Goal: Task Accomplishment & Management: Use online tool/utility

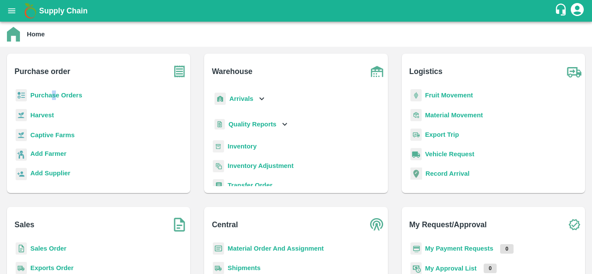
drag, startPoint x: 54, startPoint y: 101, endPoint x: 53, endPoint y: 97, distance: 4.8
click at [53, 97] on div "Purchase Orders" at bounding box center [98, 98] width 169 height 19
click at [53, 97] on b "Purchase Orders" at bounding box center [56, 95] width 52 height 7
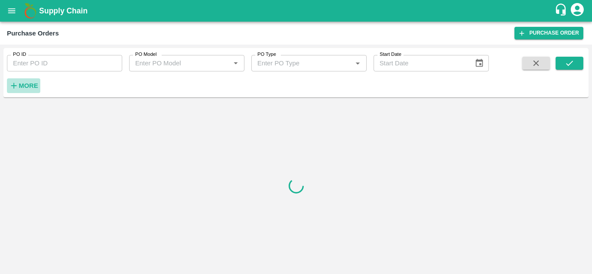
click at [29, 87] on strong "More" at bounding box center [28, 85] width 19 height 7
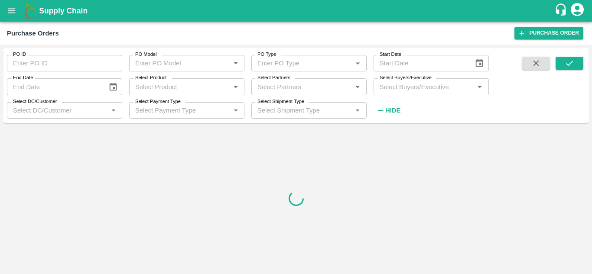
click at [406, 94] on div "Select Buyers/Executive   *" at bounding box center [430, 86] width 115 height 16
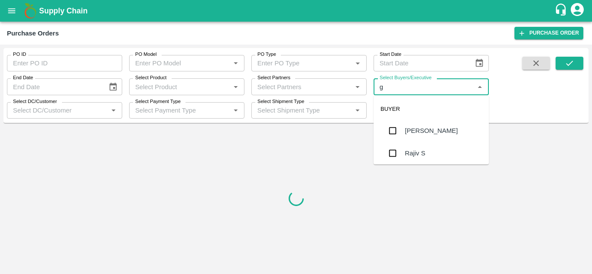
type input "gu"
click at [408, 149] on div "[PERSON_NAME]" at bounding box center [431, 154] width 53 height 10
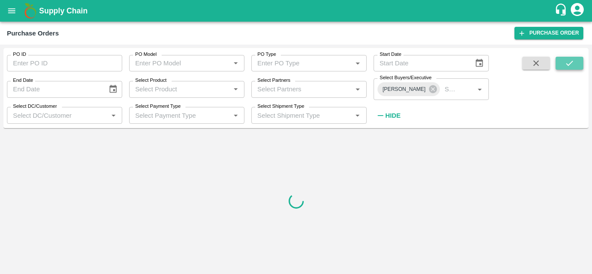
click at [566, 63] on icon "submit" at bounding box center [569, 63] width 10 height 10
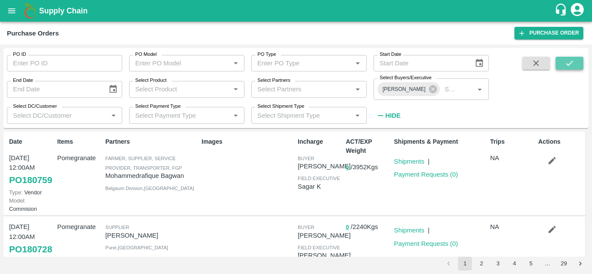
click at [557, 63] on button "submit" at bounding box center [569, 63] width 28 height 13
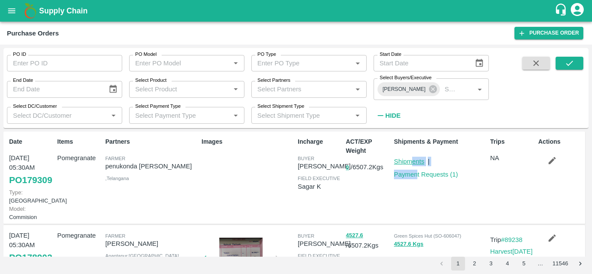
drag, startPoint x: 417, startPoint y: 167, endPoint x: 410, endPoint y: 160, distance: 9.5
click at [410, 160] on div "Shipments | Payment Requests ( 1 )" at bounding box center [437, 165] width 100 height 30
click at [410, 160] on link "Shipments" at bounding box center [409, 161] width 30 height 7
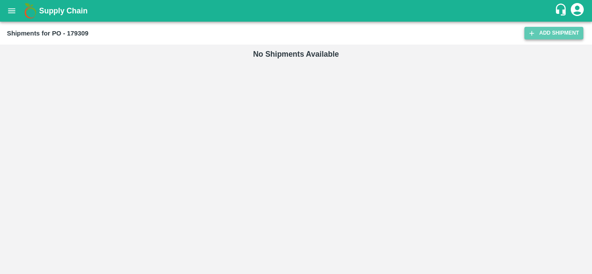
click at [552, 38] on link "Add Shipment" at bounding box center [553, 33] width 59 height 13
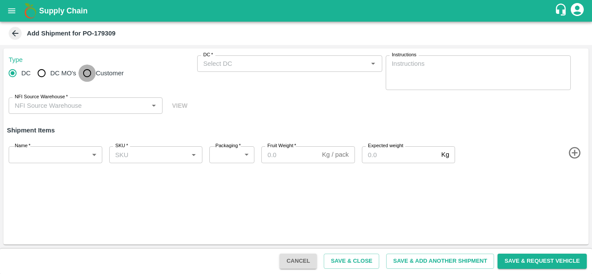
click at [81, 76] on input "Customer" at bounding box center [86, 73] width 17 height 17
radio input "true"
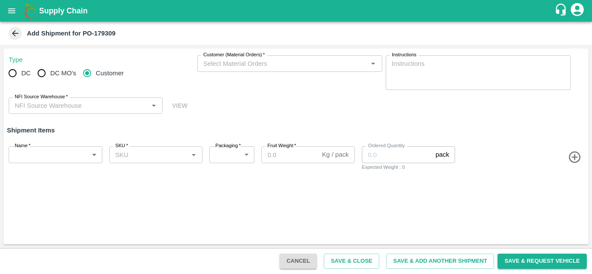
click at [262, 65] on input "Customer (Material Orders)   *" at bounding box center [282, 63] width 165 height 11
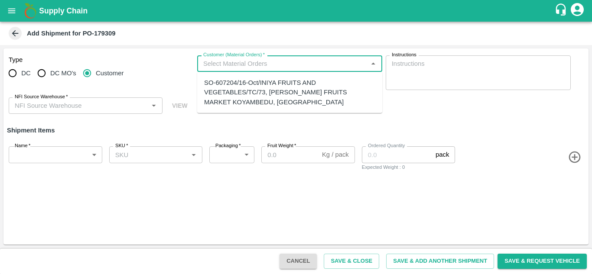
click at [253, 102] on div "SO-607204/16-Oct/INIYA FRUITS AND VEGETABLES/TC/73, [PERSON_NAME] FRUITS MARKET…" at bounding box center [289, 92] width 171 height 29
type input "SO-607204/16-Oct/INIYA FRUITS AND VEGETABLES/TC/73, [PERSON_NAME] FRUITS MARKET…"
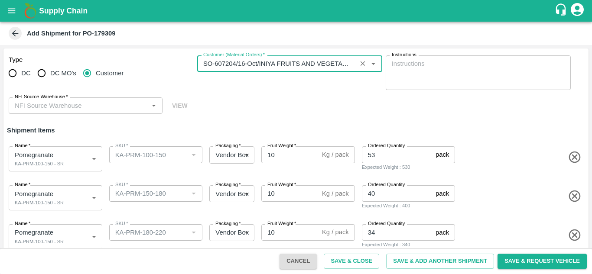
click at [104, 101] on input "NFI Source Warehouse   *" at bounding box center [78, 105] width 134 height 11
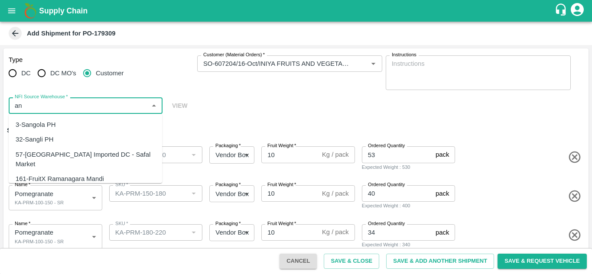
type input "a"
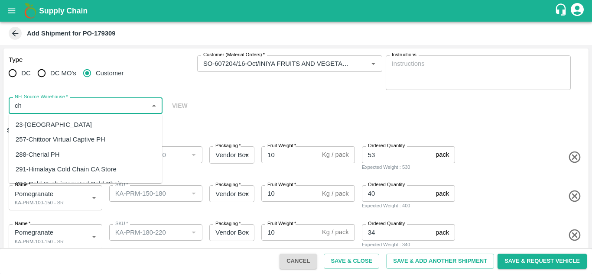
type input "c"
type input "a"
type input "c"
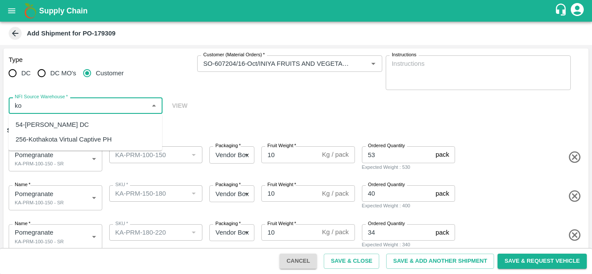
click at [67, 136] on div "256-Kothakota Virtual Captive PH" at bounding box center [64, 140] width 96 height 10
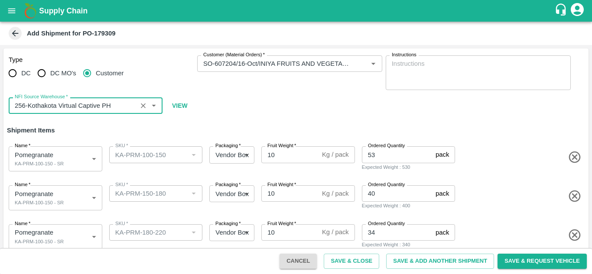
type input "256-Kothakota Virtual Captive PH"
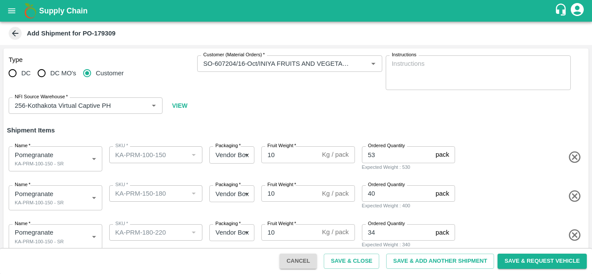
click at [253, 119] on div "Type DC DC MO's Customer Customer (Material Orders)   * Customer (Material Orde…" at bounding box center [295, 85] width 585 height 73
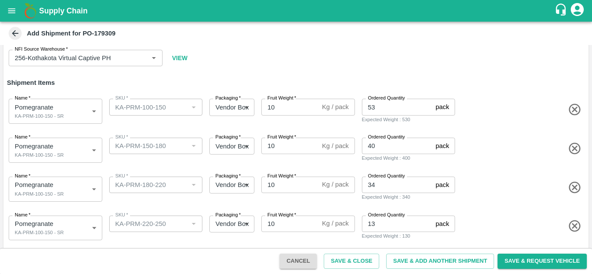
scroll to position [48, 0]
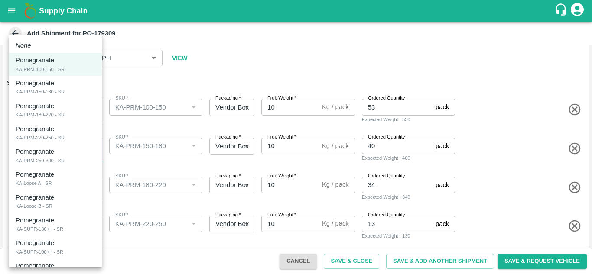
click at [66, 154] on body "Supply Chain Add Shipment for PO-179309 Type DC DC MO's Customer Customer (Mate…" at bounding box center [296, 137] width 592 height 274
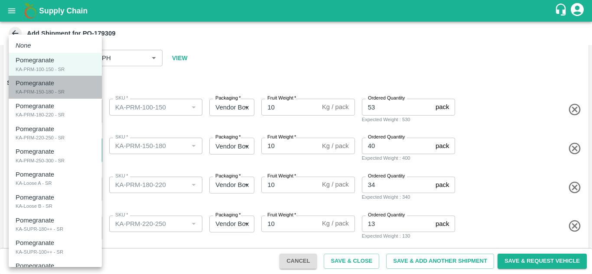
click at [60, 91] on div "KA-PRM-150-180 - SR" at bounding box center [40, 92] width 49 height 8
type input "2093259"
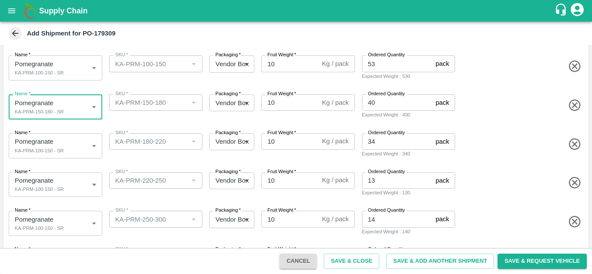
scroll to position [91, 0]
click at [70, 151] on body "Supply Chain Add Shipment for PO-179309 Type DC DC MO's Customer Customer (Mate…" at bounding box center [296, 137] width 592 height 274
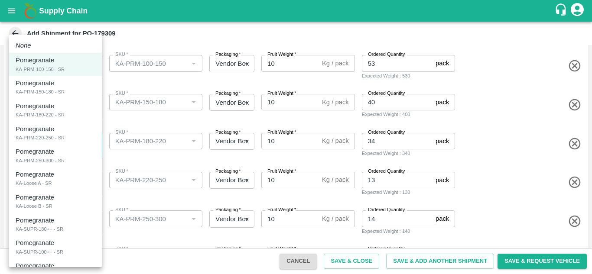
click at [45, 112] on div "KA-PRM-180-220 - SR" at bounding box center [40, 115] width 49 height 8
type input "2093260"
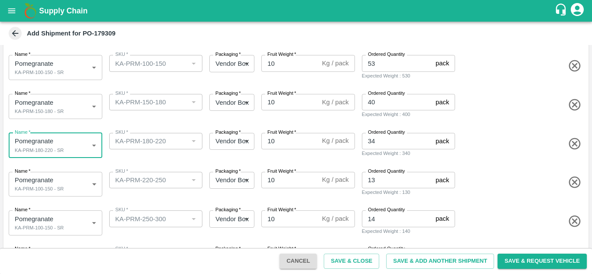
click at [65, 181] on body "Supply Chain Add Shipment for PO-179309 Type DC DC MO's Customer Customer (Mate…" at bounding box center [296, 137] width 592 height 274
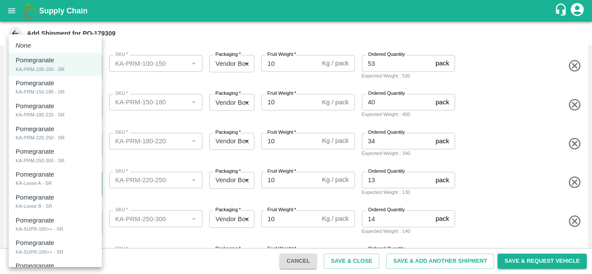
click at [52, 127] on p "Pomegranate" at bounding box center [35, 129] width 39 height 10
type input "2093261"
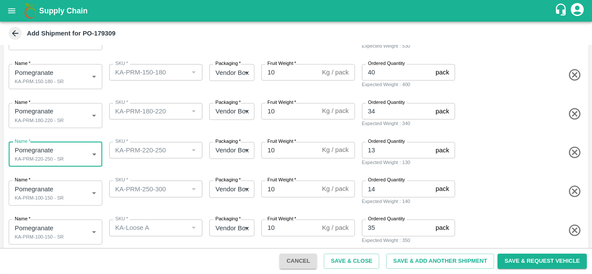
scroll to position [122, 0]
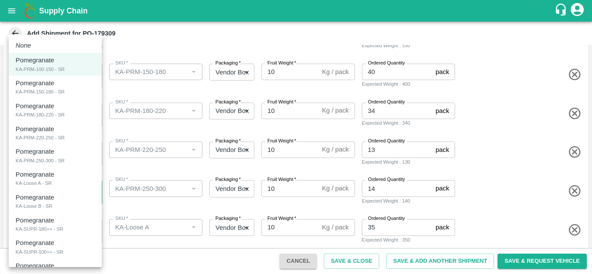
click at [62, 193] on body "Supply Chain Add Shipment for PO-179309 Type DC DC MO's Customer Customer (Mate…" at bounding box center [296, 137] width 592 height 274
click at [55, 158] on div "KA-PRM-250-300 - SR" at bounding box center [40, 161] width 49 height 8
type input "2093262"
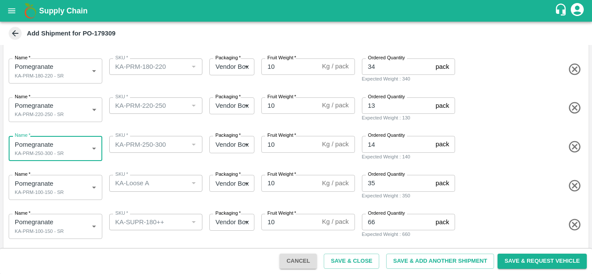
scroll to position [166, 0]
click at [66, 192] on body "Supply Chain Add Shipment for PO-179309 Type DC DC MO's Customer Customer (Mate…" at bounding box center [296, 137] width 592 height 274
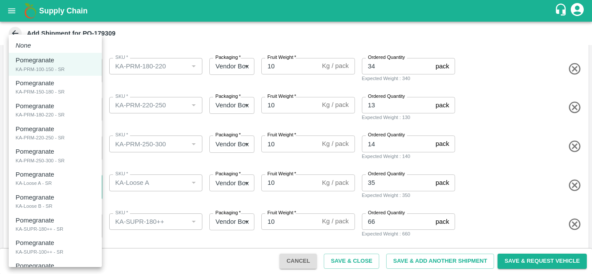
click at [39, 185] on div "KA-Loose A - SR" at bounding box center [34, 183] width 36 height 8
type input "2093263"
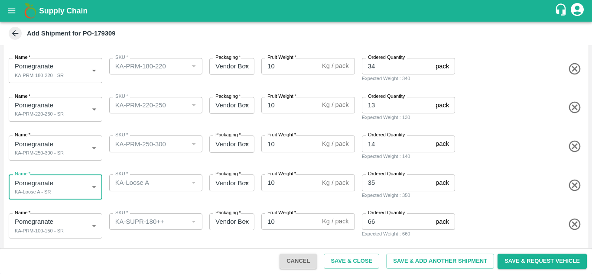
scroll to position [212, 0]
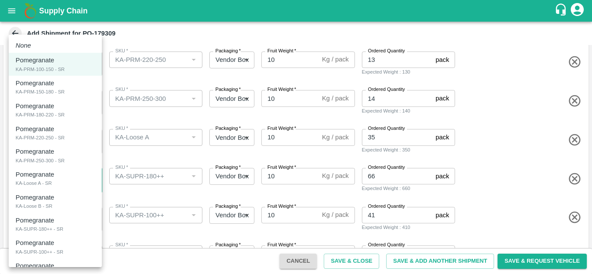
click at [68, 188] on body "Supply Chain Add Shipment for PO-179309 Type DC DC MO's Customer Customer (Mate…" at bounding box center [296, 137] width 592 height 274
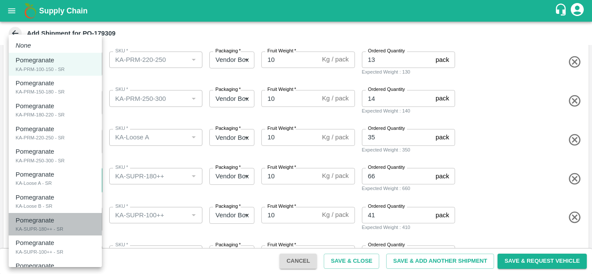
click at [57, 225] on div "KA-SUPR-180++ - SR" at bounding box center [40, 229] width 48 height 8
type input "2093265"
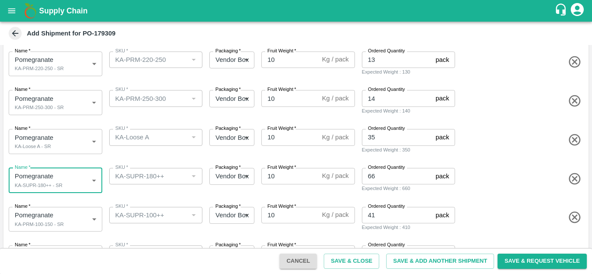
scroll to position [260, 0]
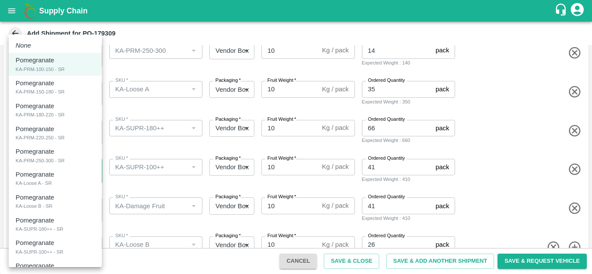
click at [69, 180] on body "Supply Chain Add Shipment for PO-179309 Type DC DC MO's Customer Customer (Mate…" at bounding box center [296, 137] width 592 height 274
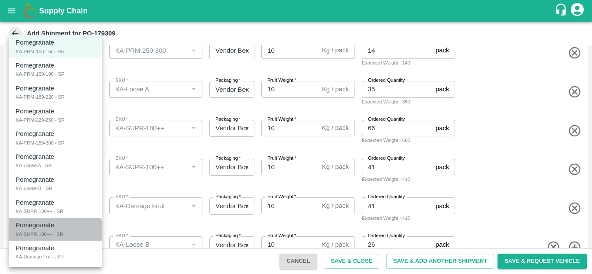
click at [53, 236] on div "KA-SUPR-100++ - SR" at bounding box center [40, 234] width 48 height 8
type input "2093266"
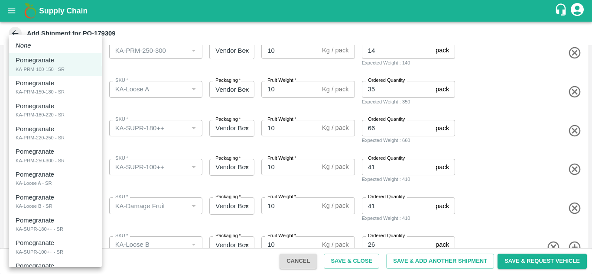
click at [78, 214] on body "Supply Chain Add Shipment for PO-179309 Type DC DC MO's Customer Customer (Mate…" at bounding box center [296, 137] width 592 height 274
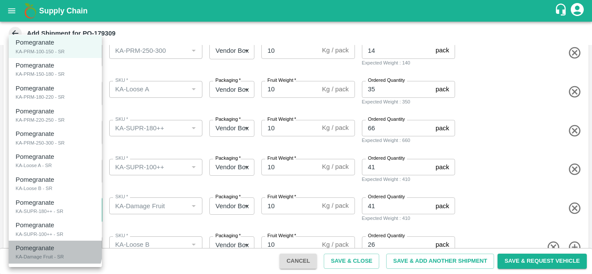
click at [45, 249] on p "Pomegranate" at bounding box center [35, 248] width 39 height 10
type input "2093267"
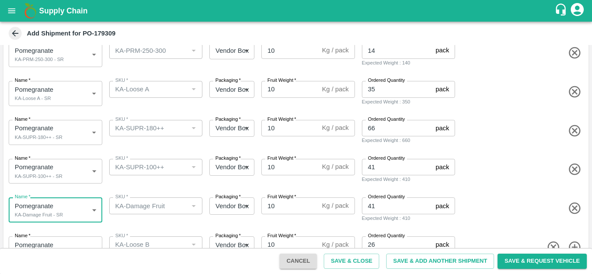
scroll to position [284, 0]
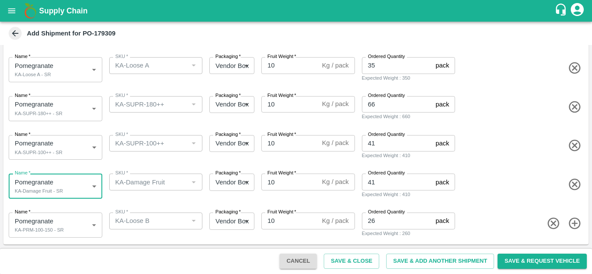
click at [73, 220] on body "Supply Chain Add Shipment for PO-179309 Type DC DC MO's Customer Customer (Mate…" at bounding box center [296, 137] width 592 height 274
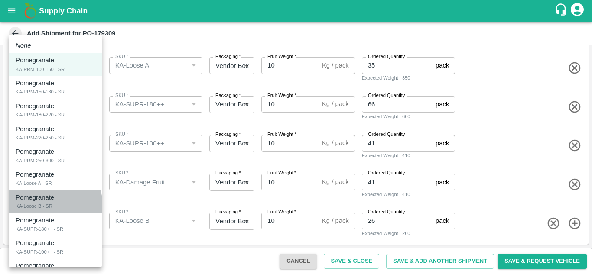
click at [37, 207] on div "KA-Loose B - SR" at bounding box center [34, 206] width 37 height 8
type input "2093264"
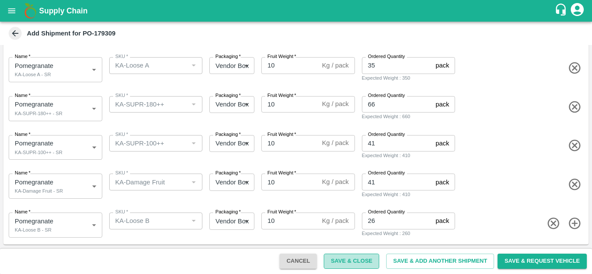
click at [348, 264] on button "Save & Close" at bounding box center [351, 261] width 55 height 15
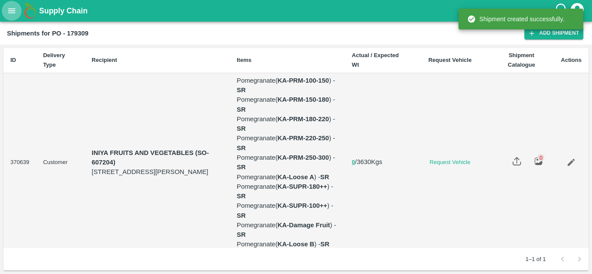
click at [8, 7] on icon "open drawer" at bounding box center [12, 11] width 10 height 10
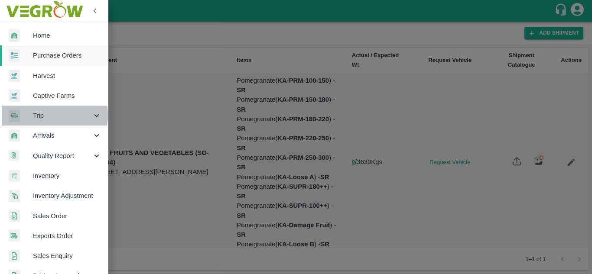
click at [38, 115] on span "Trip" at bounding box center [62, 116] width 59 height 10
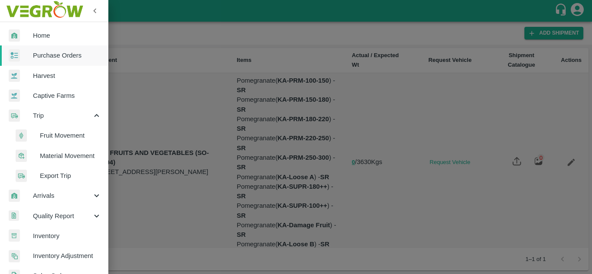
click at [49, 136] on span "Fruit Movement" at bounding box center [71, 136] width 62 height 10
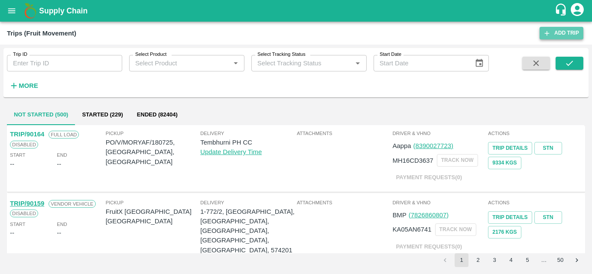
click at [570, 27] on link "Add Trip" at bounding box center [561, 33] width 44 height 13
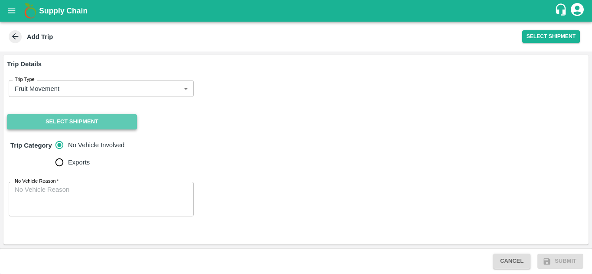
click at [73, 122] on button "Select Shipment" at bounding box center [72, 121] width 130 height 15
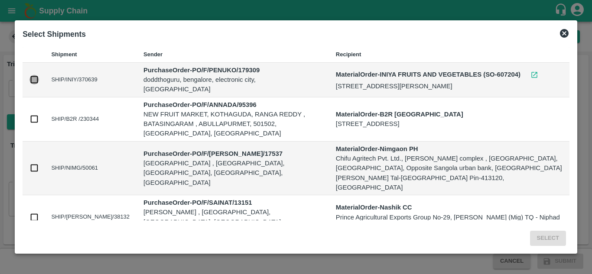
click at [35, 84] on input "checkbox" at bounding box center [34, 80] width 10 height 10
checkbox input "true"
click at [544, 231] on button "Select" at bounding box center [548, 238] width 36 height 15
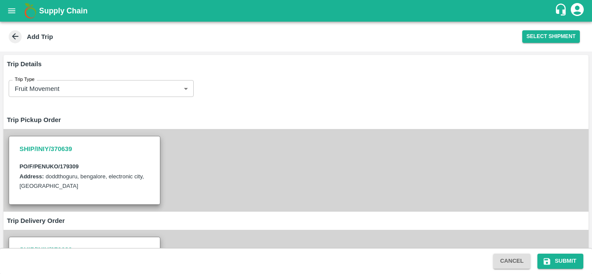
scroll to position [200, 0]
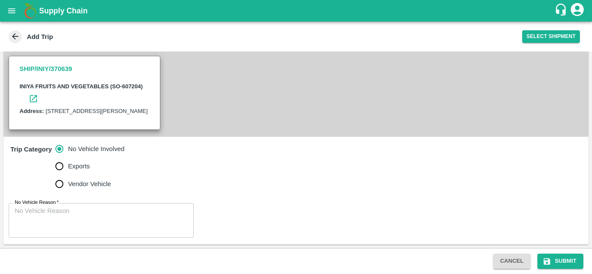
click at [74, 182] on span "Vendor Vehicle" at bounding box center [89, 184] width 43 height 10
click at [68, 182] on input "Vendor Vehicle" at bounding box center [59, 183] width 17 height 17
radio input "true"
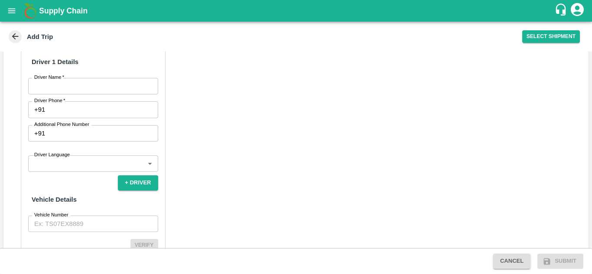
scroll to position [351, 0]
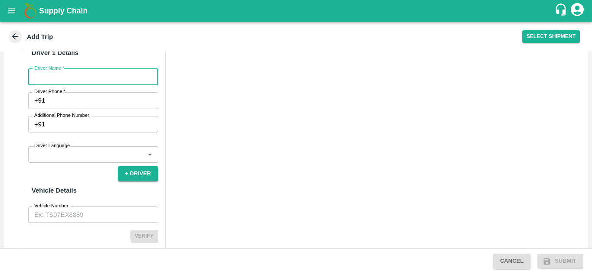
click at [96, 85] on input "Driver Name   *" at bounding box center [93, 77] width 130 height 16
type input "SRINIVAS"
click at [84, 109] on input "Driver Phone   *" at bounding box center [103, 100] width 109 height 16
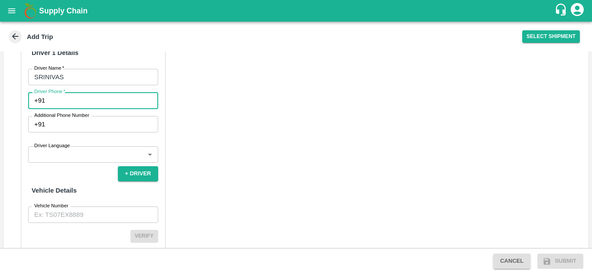
type input "7259210885"
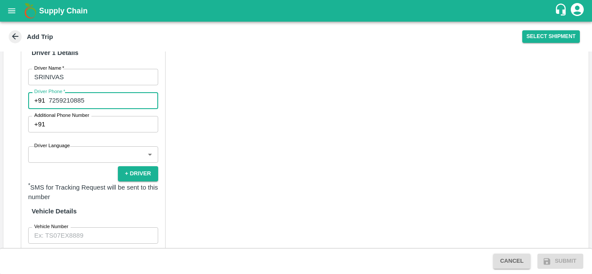
click at [83, 172] on body "Supply Chain Add Trip Select Shipment Trip Details Trip Type Fruit Movement 1 T…" at bounding box center [296, 137] width 592 height 274
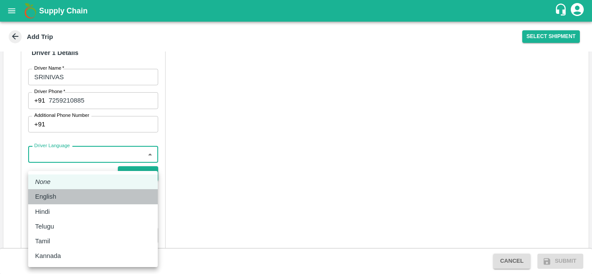
click at [74, 193] on div "English" at bounding box center [93, 197] width 116 height 10
type input "en"
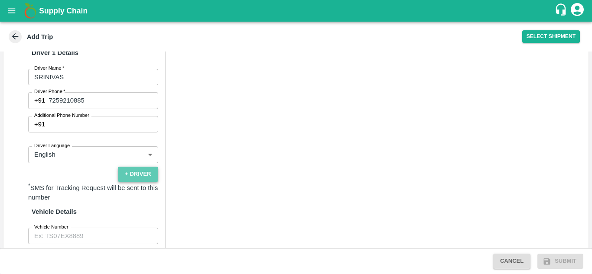
click at [138, 182] on button "+ Driver" at bounding box center [138, 174] width 40 height 15
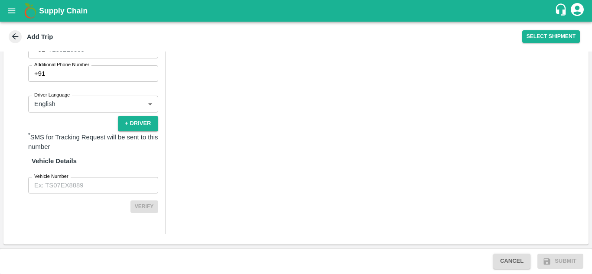
scroll to position [421, 0]
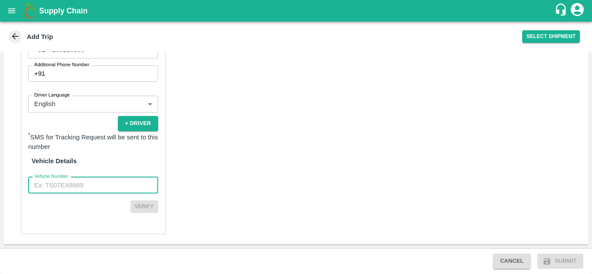
click at [81, 187] on input "Vehicle Number" at bounding box center [93, 185] width 130 height 16
type input "KA06AB1750"
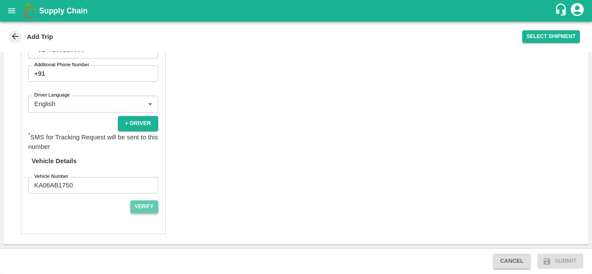
click at [141, 208] on button "Verify" at bounding box center [144, 207] width 28 height 13
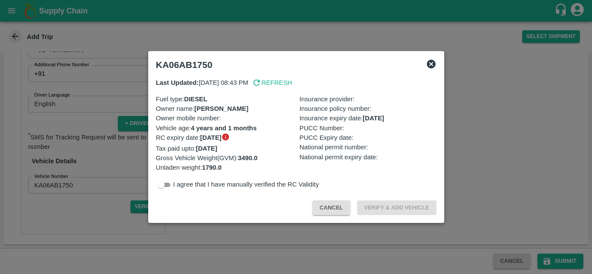
click at [430, 62] on icon at bounding box center [431, 64] width 9 height 9
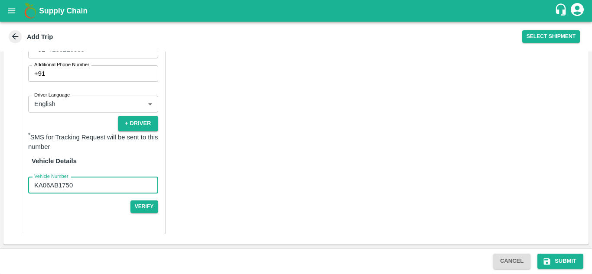
click at [134, 178] on input "KA06AB1750" at bounding box center [93, 185] width 130 height 16
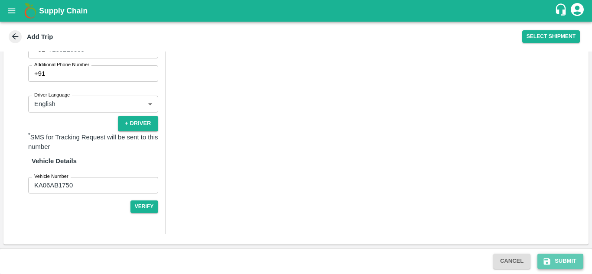
click at [567, 266] on button "Submit" at bounding box center [560, 261] width 46 height 15
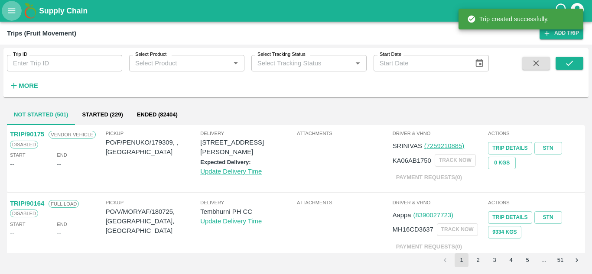
click at [8, 14] on icon "open drawer" at bounding box center [12, 11] width 10 height 10
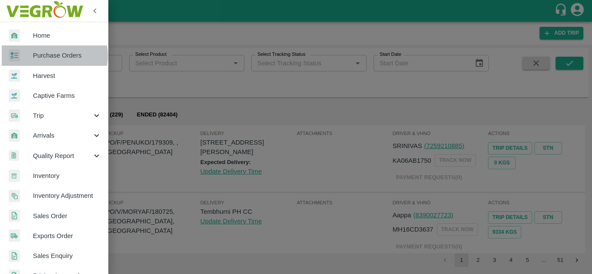
click at [46, 56] on span "Purchase Orders" at bounding box center [67, 56] width 68 height 10
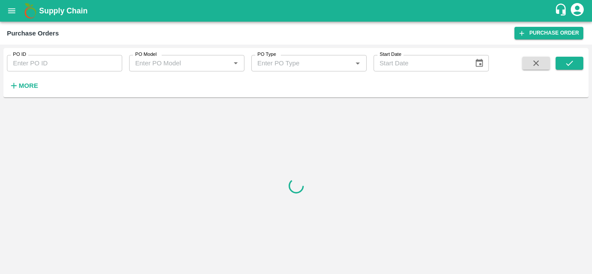
click at [26, 87] on strong "More" at bounding box center [28, 85] width 19 height 7
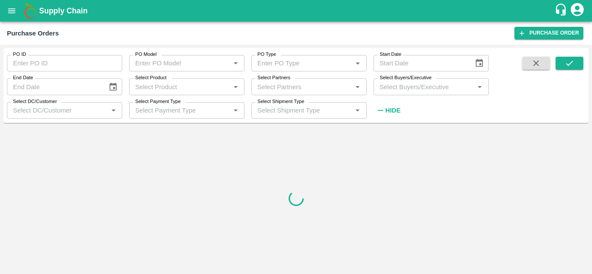
click at [413, 88] on input "Select Buyers/Executive" at bounding box center [424, 86] width 96 height 11
type input "gu"
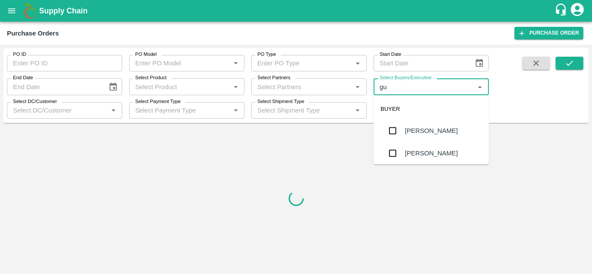
click at [413, 88] on input "Select Buyers/Executive" at bounding box center [424, 86] width 96 height 11
click at [438, 151] on div "[PERSON_NAME]" at bounding box center [431, 154] width 53 height 10
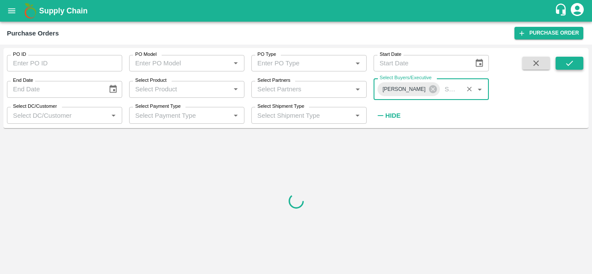
click at [576, 63] on button "submit" at bounding box center [569, 63] width 28 height 13
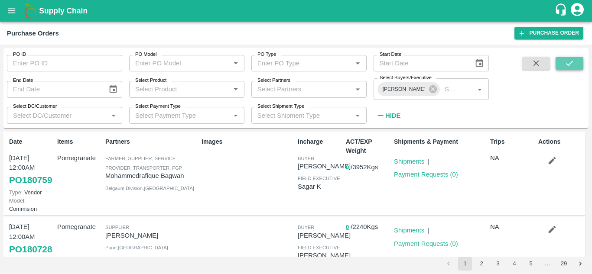
click at [580, 60] on button "submit" at bounding box center [569, 63] width 28 height 13
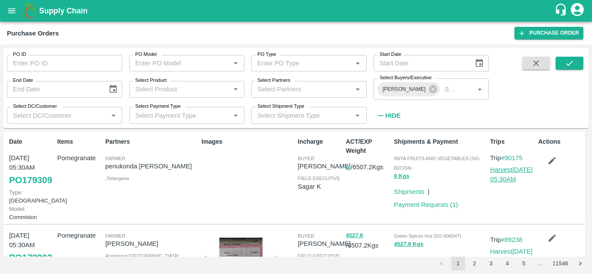
click at [503, 172] on link "Harvest 02 Oct, 05:30AM" at bounding box center [511, 174] width 42 height 16
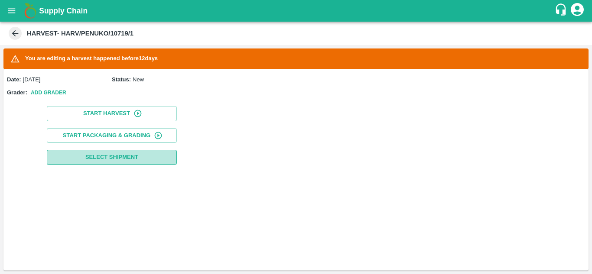
click at [126, 159] on span "Select Shipment" at bounding box center [111, 157] width 53 height 10
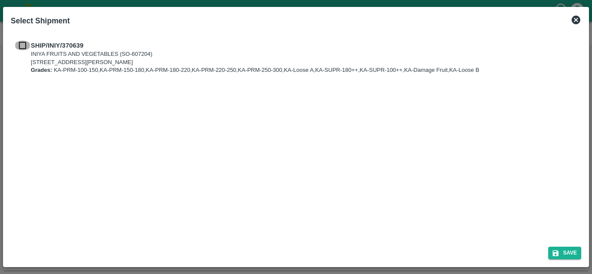
click at [27, 44] on input "checkbox" at bounding box center [22, 46] width 16 height 10
checkbox input "true"
click at [574, 251] on button "Save" at bounding box center [564, 253] width 33 height 13
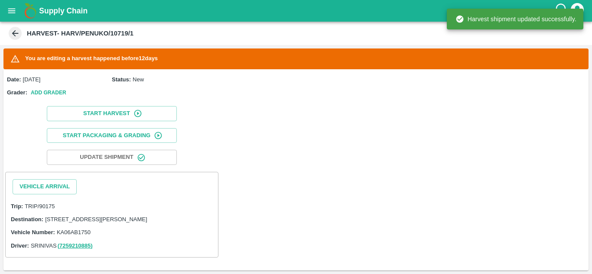
scroll to position [12, 0]
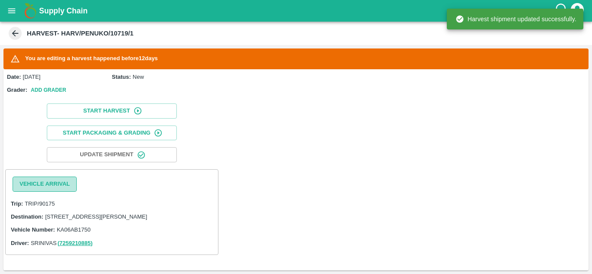
click at [41, 177] on button "Vehicle Arrival" at bounding box center [45, 184] width 64 height 15
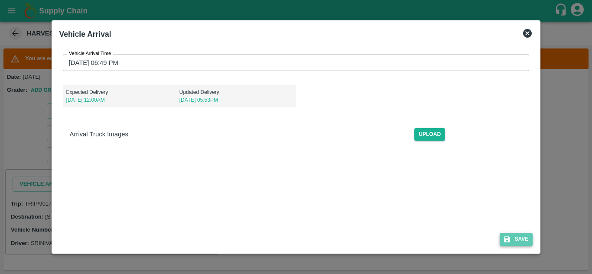
click at [528, 238] on button "Save" at bounding box center [515, 239] width 33 height 13
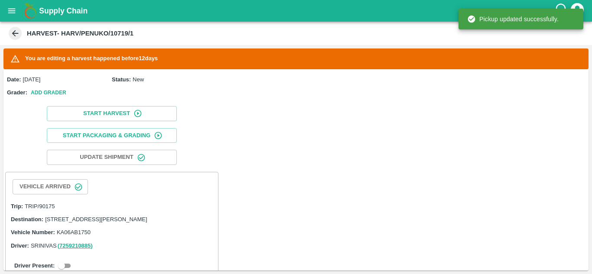
scroll to position [56, 0]
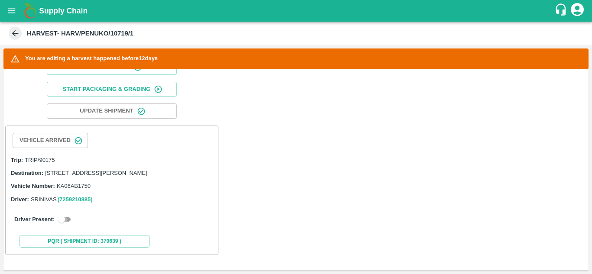
click at [67, 218] on input "checkbox" at bounding box center [61, 219] width 31 height 10
checkbox input "true"
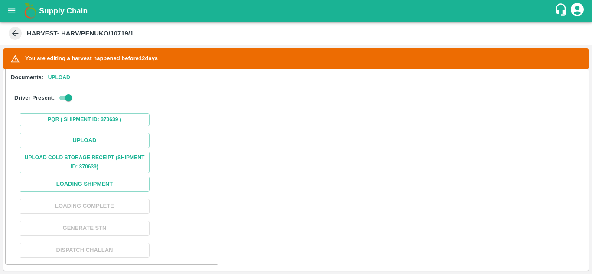
scroll to position [213, 0]
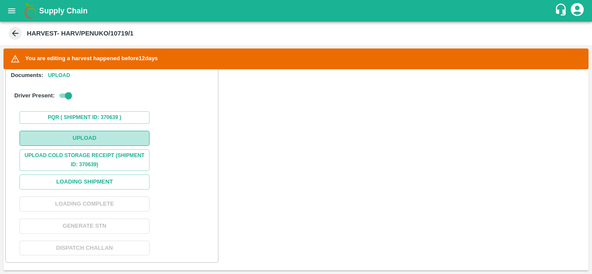
click at [87, 146] on button "Upload" at bounding box center [84, 138] width 130 height 15
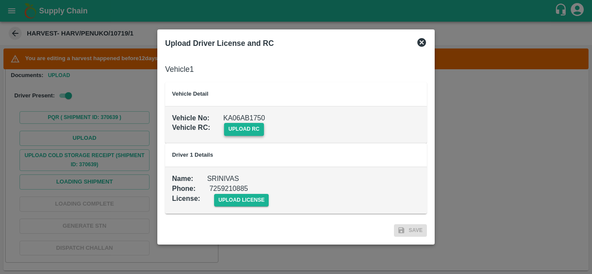
click at [255, 133] on span "upload rc" at bounding box center [244, 129] width 40 height 13
click at [0, 0] on input "upload rc" at bounding box center [0, 0] width 0 height 0
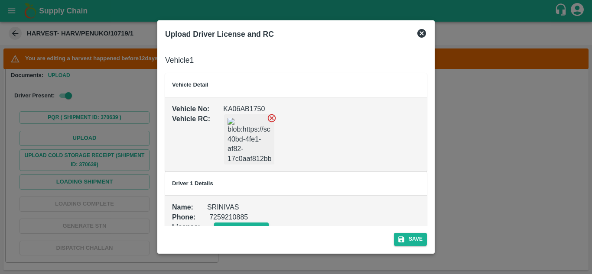
click at [270, 117] on icon at bounding box center [272, 118] width 8 height 8
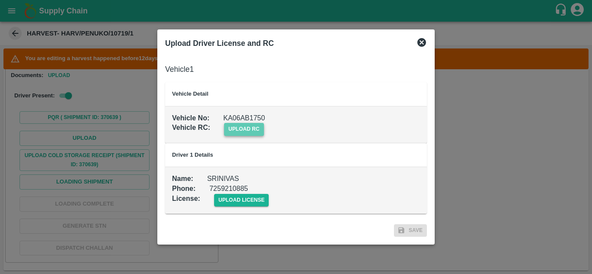
click at [257, 125] on span "upload rc" at bounding box center [244, 129] width 40 height 13
click at [0, 0] on input "upload rc" at bounding box center [0, 0] width 0 height 0
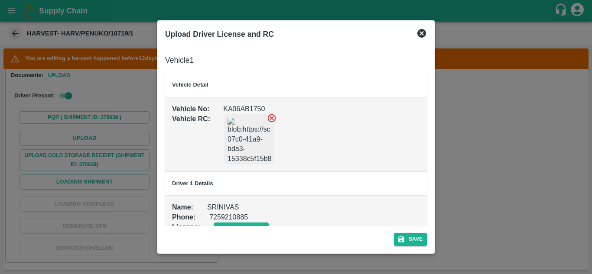
click at [272, 120] on icon at bounding box center [272, 118] width 10 height 10
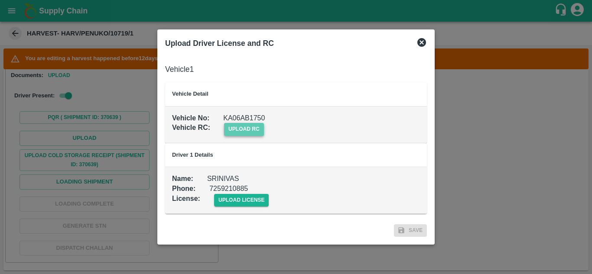
click at [253, 130] on span "upload rc" at bounding box center [244, 129] width 40 height 13
click at [0, 0] on input "upload rc" at bounding box center [0, 0] width 0 height 0
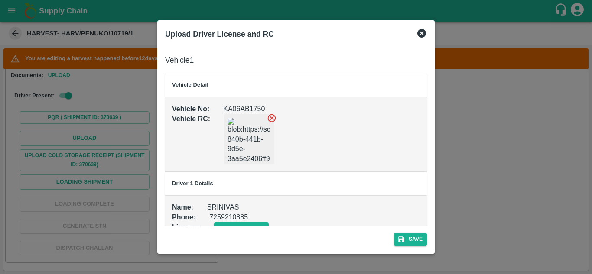
scroll to position [19, 0]
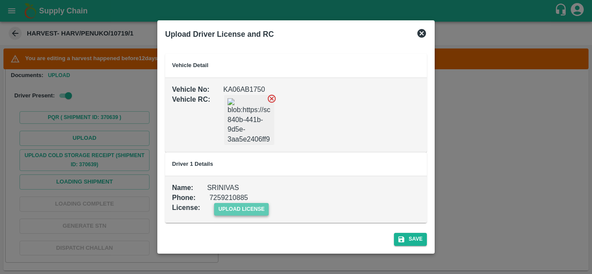
click at [259, 205] on span "upload license" at bounding box center [241, 209] width 55 height 13
click at [0, 0] on input "upload license" at bounding box center [0, 0] width 0 height 0
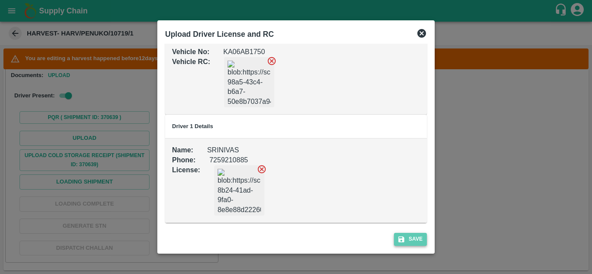
click at [418, 236] on button "Save" at bounding box center [410, 239] width 33 height 13
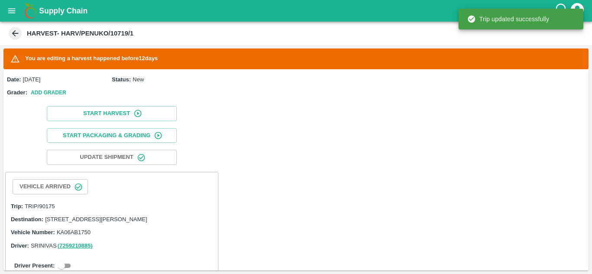
scroll to position [56, 0]
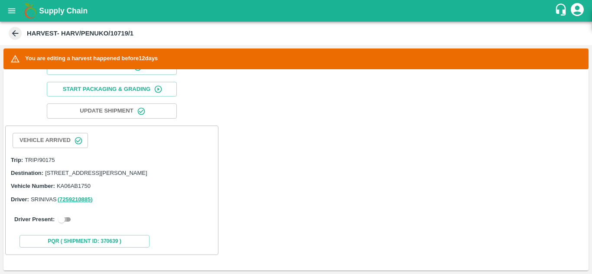
click at [63, 220] on input "checkbox" at bounding box center [61, 219] width 31 height 10
checkbox input "true"
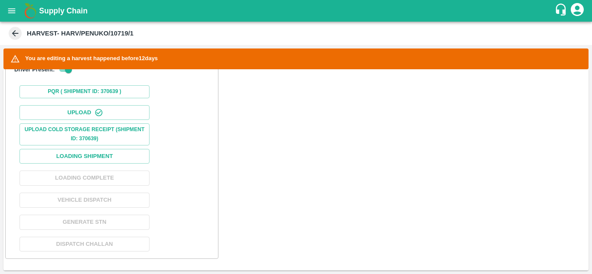
scroll to position [266, 0]
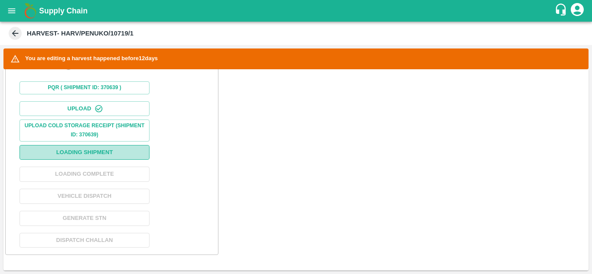
click at [135, 151] on button "Loading Shipment" at bounding box center [84, 152] width 130 height 15
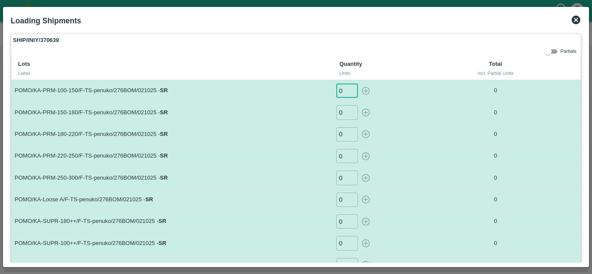
click at [341, 92] on input "0" at bounding box center [347, 91] width 22 height 14
click at [362, 93] on icon "button" at bounding box center [366, 91] width 10 height 10
type input "0"
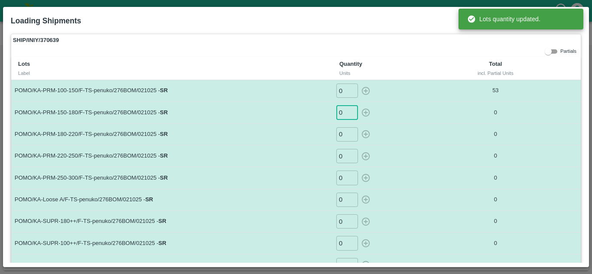
click at [344, 117] on input "0" at bounding box center [347, 112] width 22 height 14
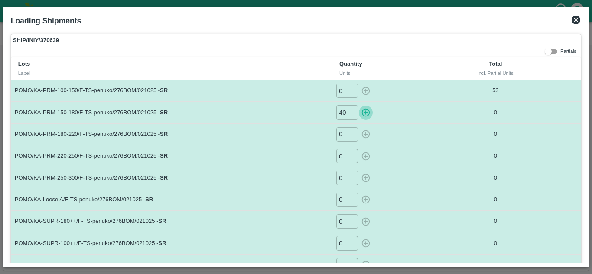
click at [362, 112] on icon "button" at bounding box center [366, 113] width 8 height 8
type input "0"
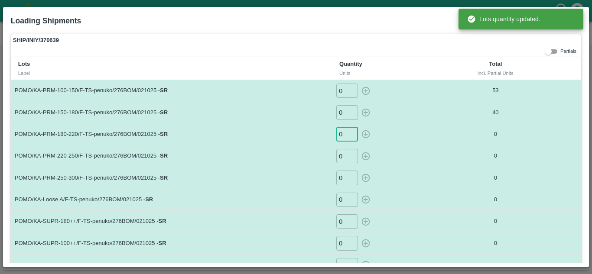
click at [346, 134] on input "0" at bounding box center [347, 134] width 22 height 14
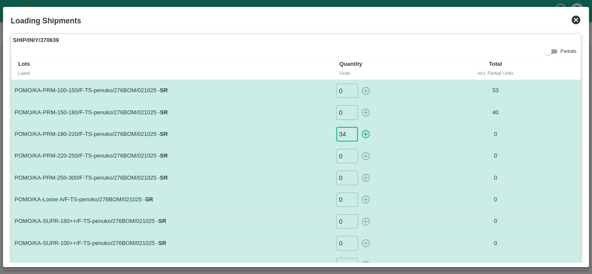
click at [367, 133] on icon "button" at bounding box center [366, 134] width 8 height 8
type input "0"
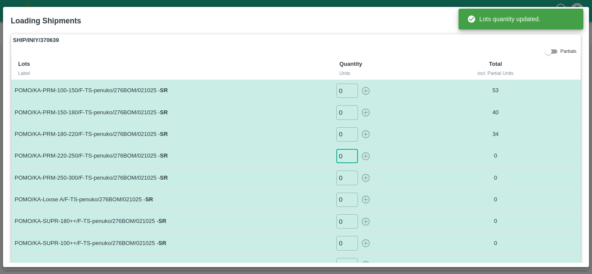
click at [340, 160] on input "0" at bounding box center [347, 156] width 22 height 14
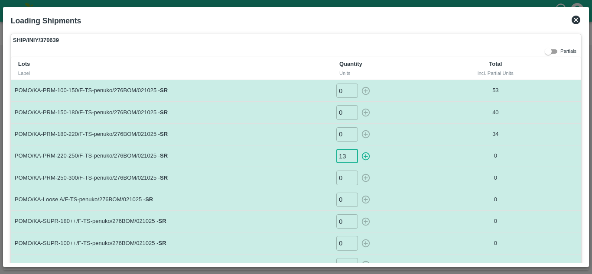
click at [363, 157] on icon "button" at bounding box center [366, 157] width 10 height 10
type input "0"
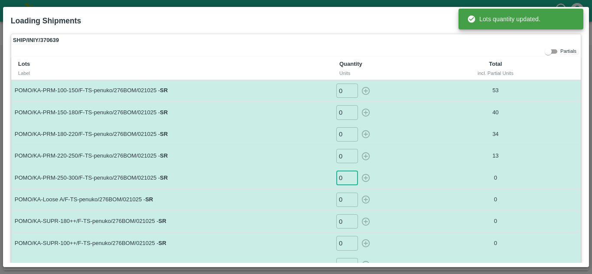
click at [343, 178] on input "0" at bounding box center [347, 178] width 22 height 14
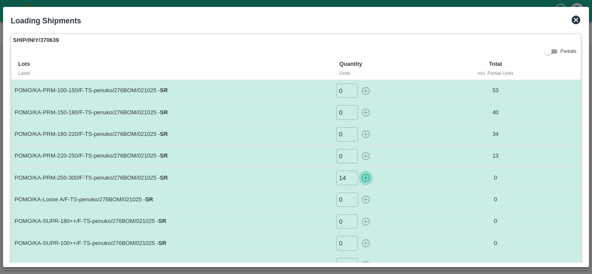
click at [361, 178] on icon "button" at bounding box center [366, 178] width 10 height 10
type input "0"
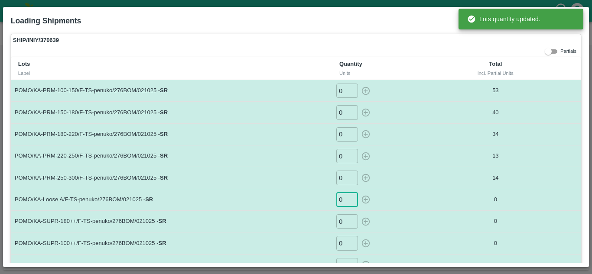
click at [345, 199] on input "0" at bounding box center [347, 200] width 22 height 14
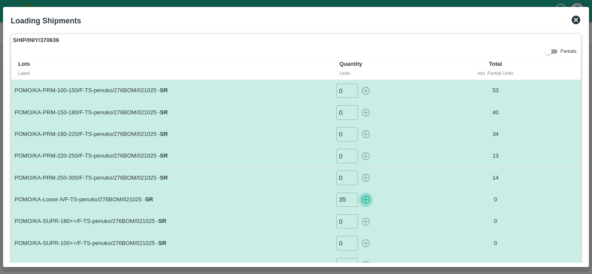
click at [363, 198] on icon "button" at bounding box center [366, 200] width 10 height 10
type input "0"
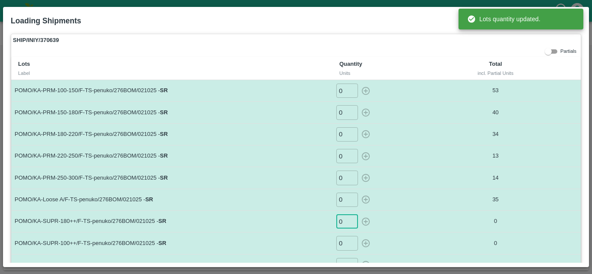
click at [347, 221] on input "0" at bounding box center [347, 221] width 22 height 14
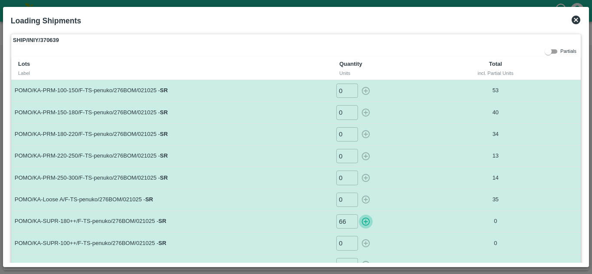
click at [365, 220] on icon "button" at bounding box center [366, 221] width 8 height 8
type input "0"
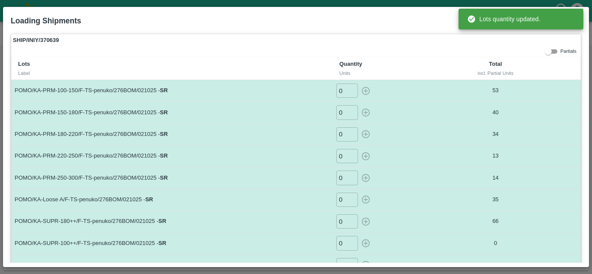
scroll to position [40, 0]
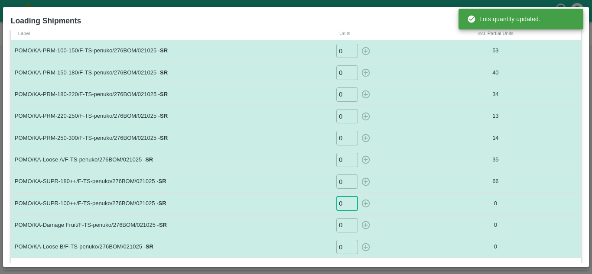
click at [344, 201] on input "0" at bounding box center [347, 203] width 22 height 14
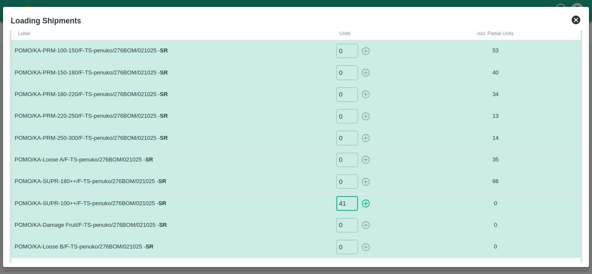
click at [366, 203] on icon "button" at bounding box center [366, 204] width 10 height 10
type input "0"
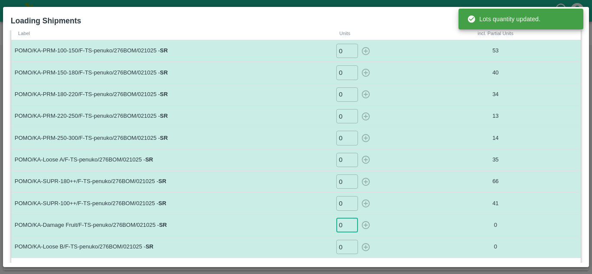
click at [344, 226] on input "0" at bounding box center [347, 225] width 22 height 14
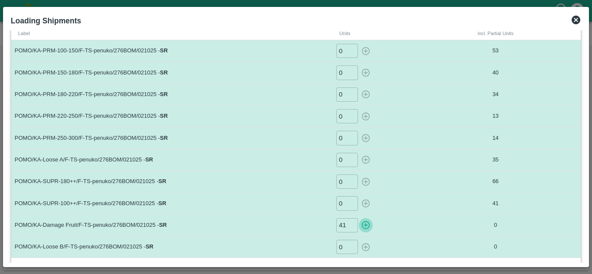
click at [362, 223] on icon "button" at bounding box center [366, 225] width 8 height 8
type input "0"
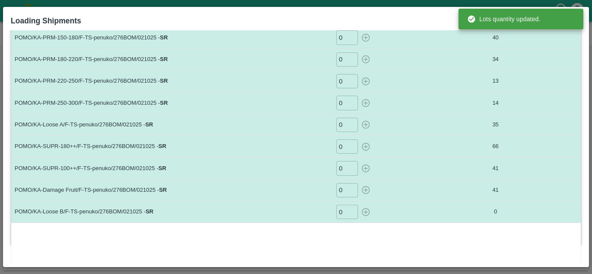
scroll to position [76, 0]
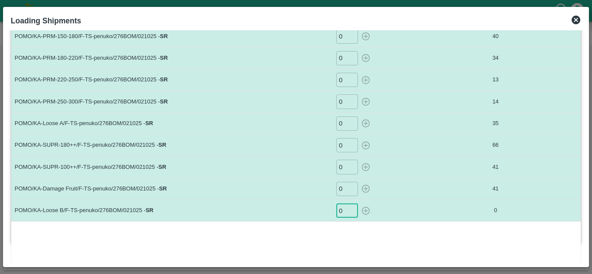
click at [343, 211] on input "0" at bounding box center [347, 211] width 22 height 14
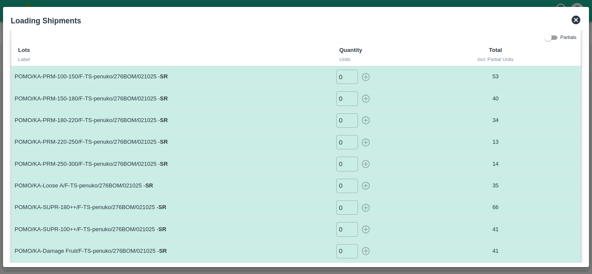
scroll to position [81, 0]
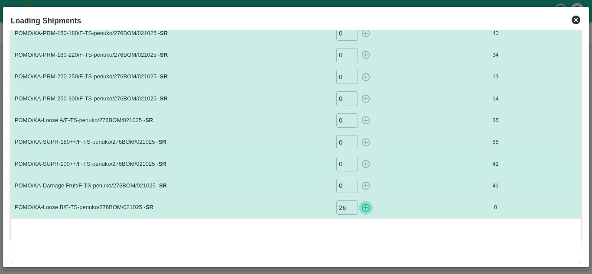
click at [363, 208] on icon "button" at bounding box center [366, 208] width 10 height 10
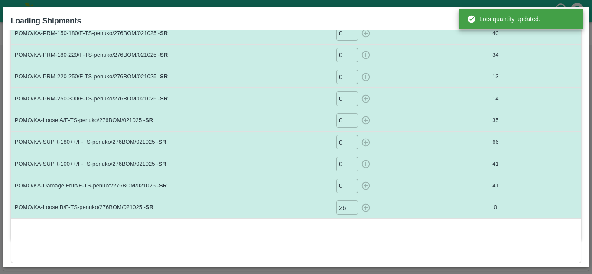
type input "0"
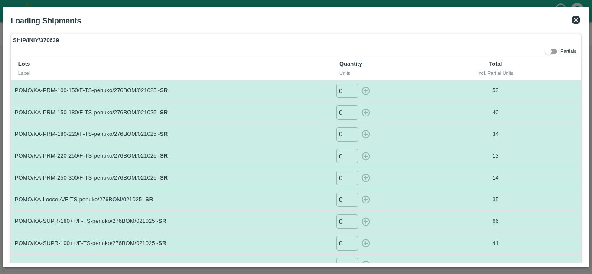
click at [574, 21] on icon at bounding box center [575, 20] width 10 height 10
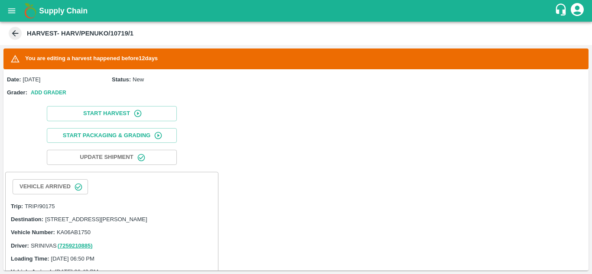
scroll to position [266, 0]
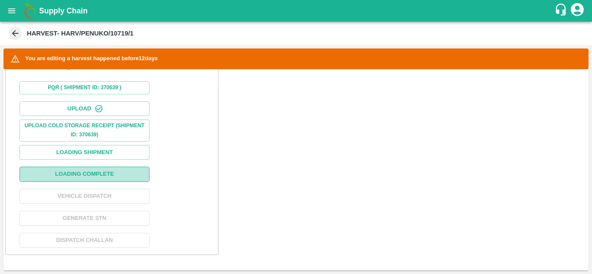
click at [115, 178] on button "Loading Complete" at bounding box center [84, 174] width 130 height 15
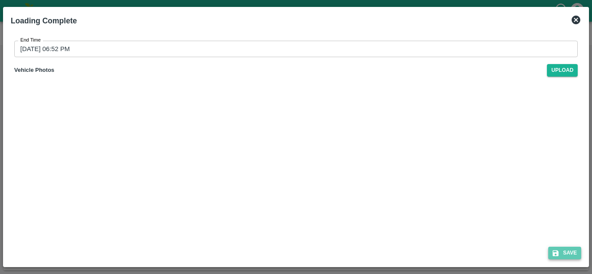
click at [570, 250] on button "Save" at bounding box center [564, 253] width 33 height 13
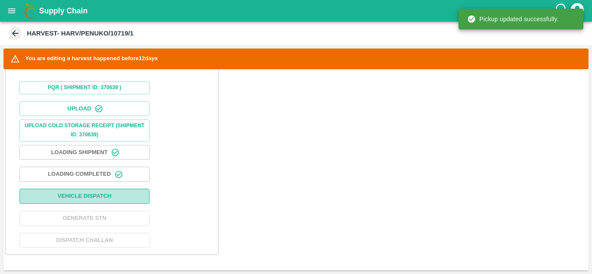
click at [104, 192] on button "Vehicle Dispatch" at bounding box center [84, 196] width 130 height 15
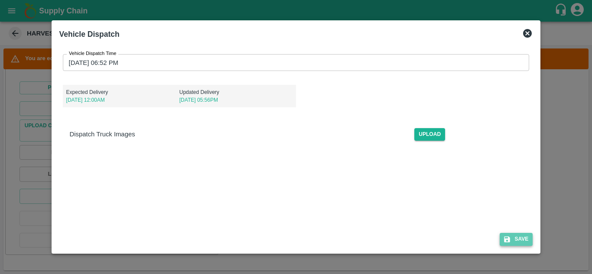
click at [526, 240] on button "Save" at bounding box center [515, 239] width 33 height 13
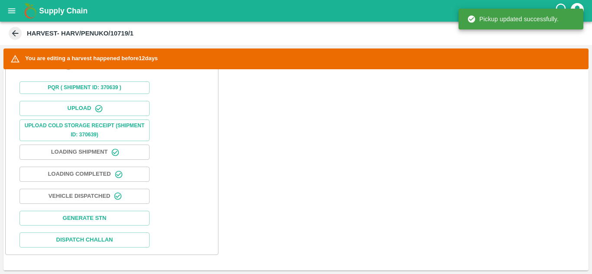
scroll to position [0, 0]
